Goal: Information Seeking & Learning: Get advice/opinions

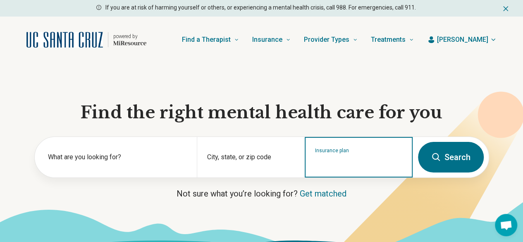
click at [347, 163] on input "Insurance plan" at bounding box center [359, 163] width 88 height 10
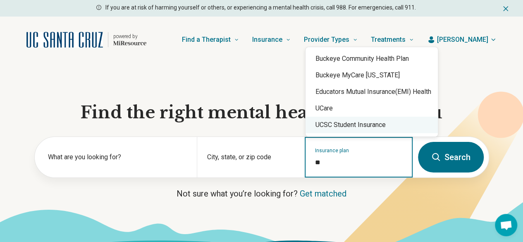
click at [347, 128] on div "UCSC Student Insurance" at bounding box center [372, 125] width 132 height 17
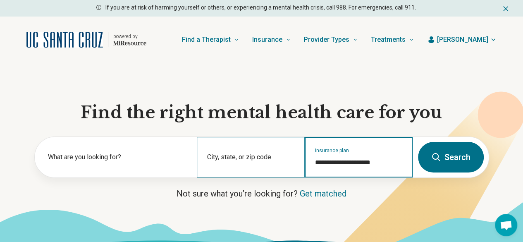
type input "**********"
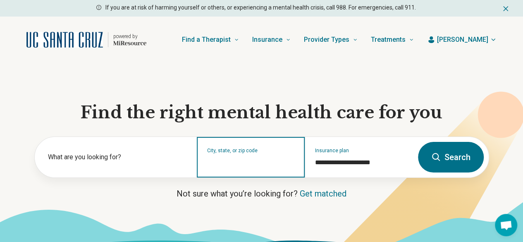
click at [238, 167] on input "City, state, or zip code" at bounding box center [251, 163] width 88 height 10
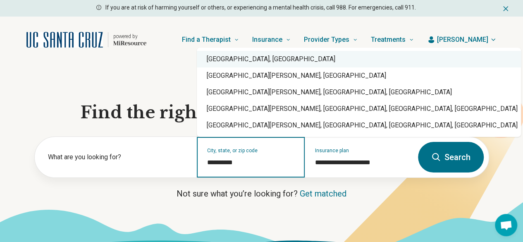
click at [248, 62] on div "[GEOGRAPHIC_DATA], [GEOGRAPHIC_DATA]" at bounding box center [359, 59] width 324 height 17
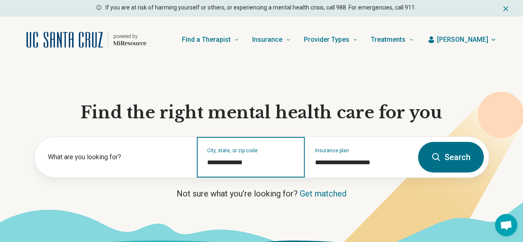
type input "**********"
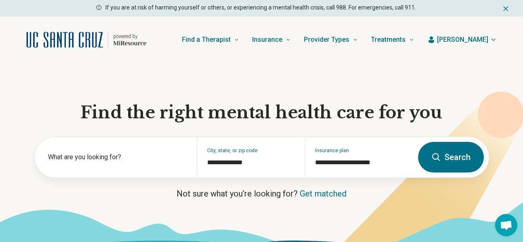
click at [388, 158] on button "Search" at bounding box center [451, 157] width 66 height 31
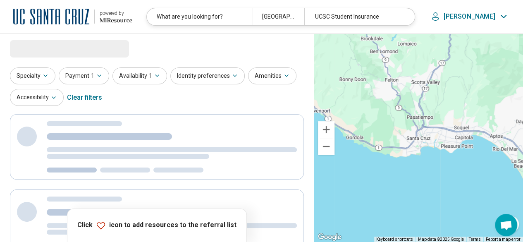
select select "***"
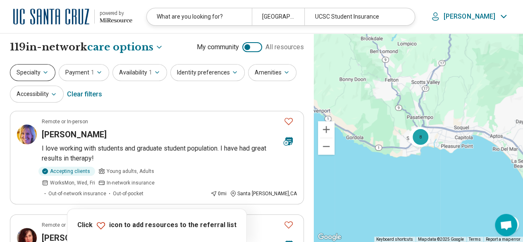
click at [43, 75] on icon "button" at bounding box center [45, 72] width 7 height 7
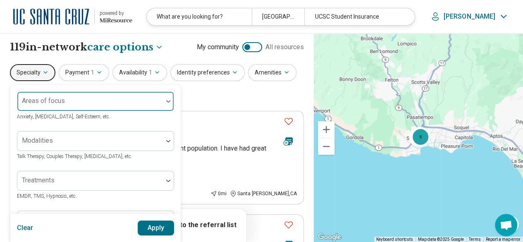
click at [44, 98] on div "Areas of focus" at bounding box center [95, 101] width 157 height 20
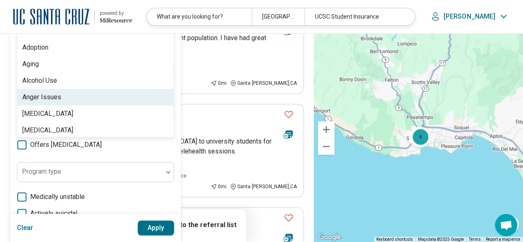
scroll to position [111, 0]
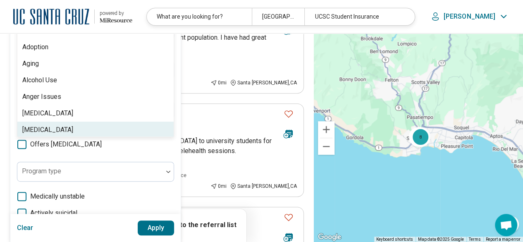
click at [21, 143] on icon at bounding box center [21, 144] width 9 height 9
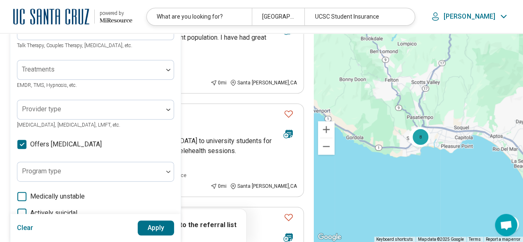
click at [148, 178] on button "Apply" at bounding box center [156, 228] width 37 height 15
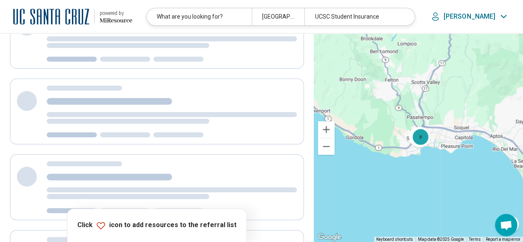
scroll to position [0, 0]
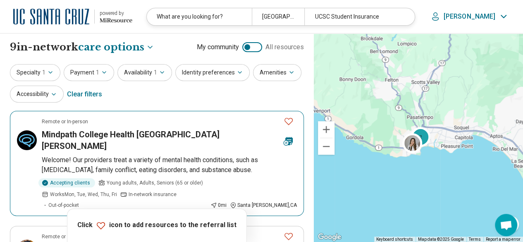
click at [289, 124] on icon "Favorite" at bounding box center [289, 121] width 10 height 10
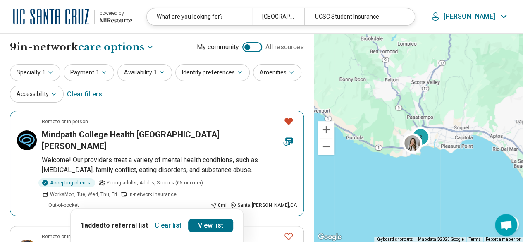
scroll to position [83, 0]
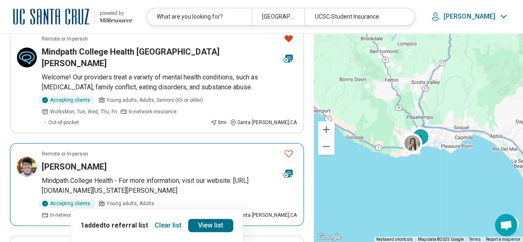
click at [287, 149] on icon "Favorite" at bounding box center [289, 154] width 10 height 10
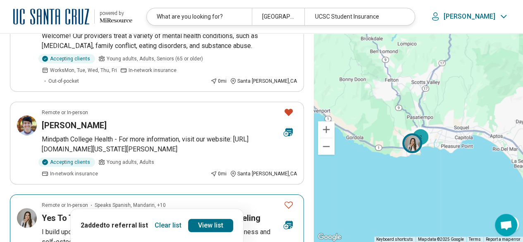
click at [286, 178] on icon "Favorite" at bounding box center [289, 205] width 10 height 10
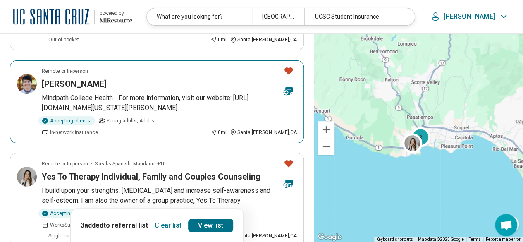
scroll to position [207, 0]
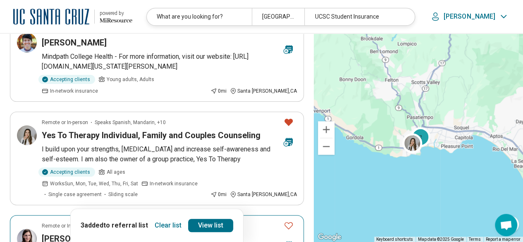
click at [289, 178] on icon "Favorite" at bounding box center [289, 226] width 10 height 10
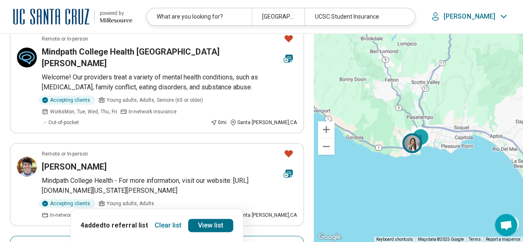
scroll to position [0, 0]
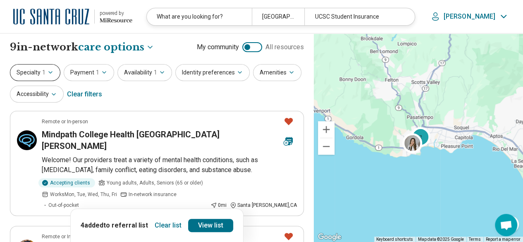
click at [50, 73] on icon "button" at bounding box center [50, 72] width 7 height 7
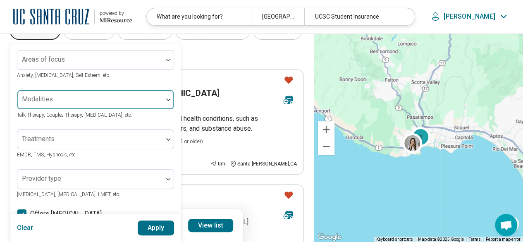
scroll to position [83, 0]
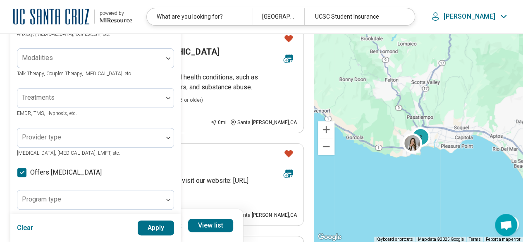
click at [24, 173] on icon at bounding box center [21, 172] width 9 height 9
click at [165, 178] on button "Apply" at bounding box center [156, 228] width 37 height 15
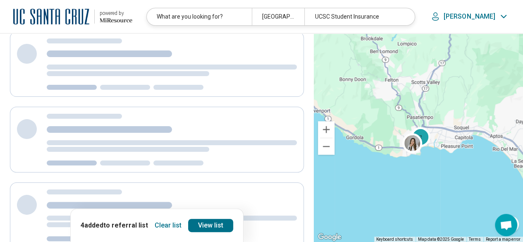
scroll to position [0, 0]
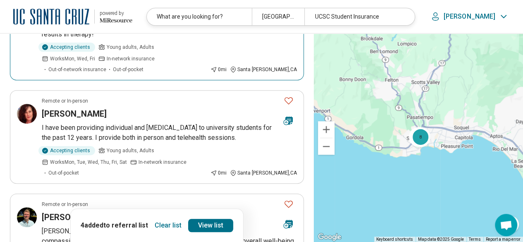
scroll to position [166, 0]
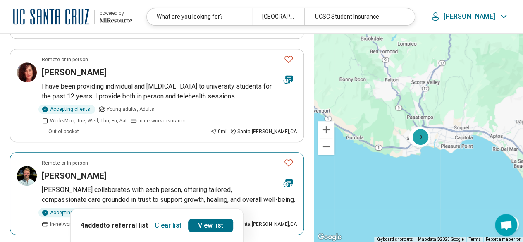
click at [288, 158] on icon "Favorite" at bounding box center [289, 163] width 10 height 10
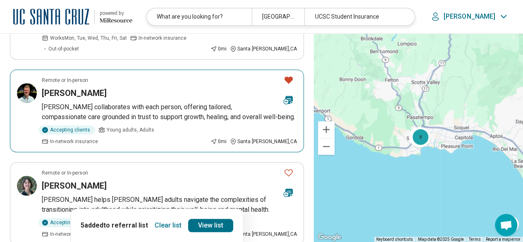
scroll to position [290, 0]
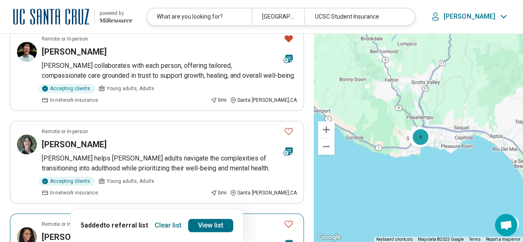
click at [288, 178] on icon "Favorite" at bounding box center [289, 224] width 10 height 10
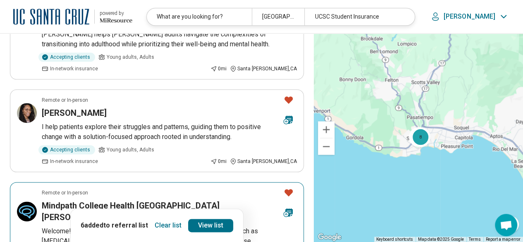
scroll to position [497, 0]
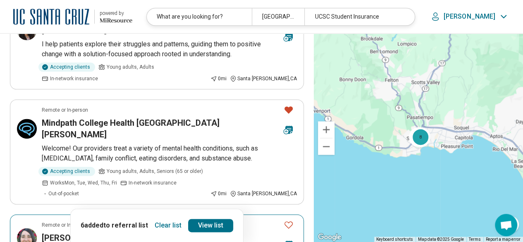
click at [289, 178] on icon "Favorite" at bounding box center [289, 225] width 10 height 10
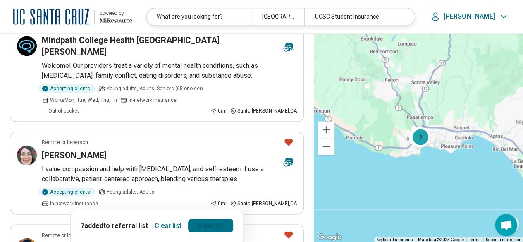
click at [211, 178] on link "View list" at bounding box center [210, 225] width 45 height 13
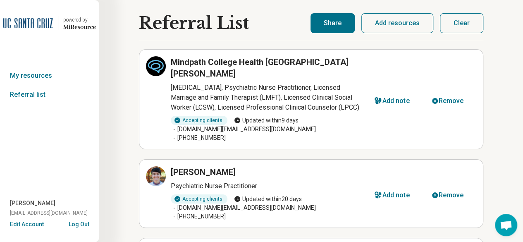
click at [340, 31] on button "Share" at bounding box center [333, 23] width 44 height 20
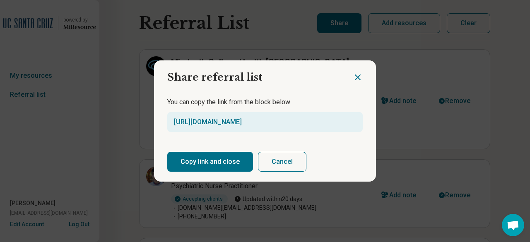
drag, startPoint x: 199, startPoint y: 158, endPoint x: 210, endPoint y: 160, distance: 10.4
click at [199, 158] on button "Copy link and close" at bounding box center [210, 162] width 86 height 20
